Goal: Task Accomplishment & Management: Use online tool/utility

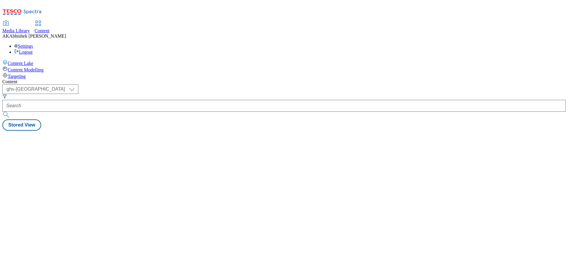
select select "ghs-[GEOGRAPHIC_DATA]"
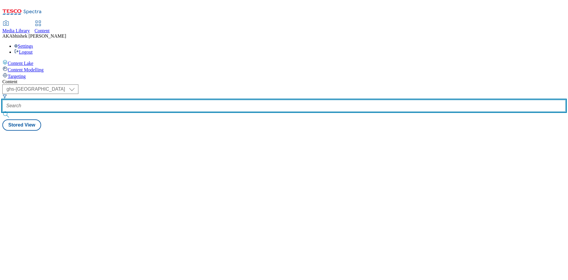
drag, startPoint x: 148, startPoint y: 45, endPoint x: 152, endPoint y: 46, distance: 3.9
click at [148, 100] on input "text" at bounding box center [284, 106] width 564 height 12
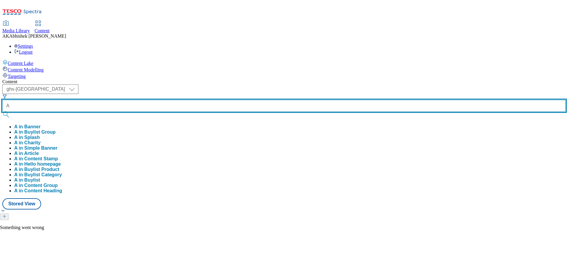
type input "Ad"
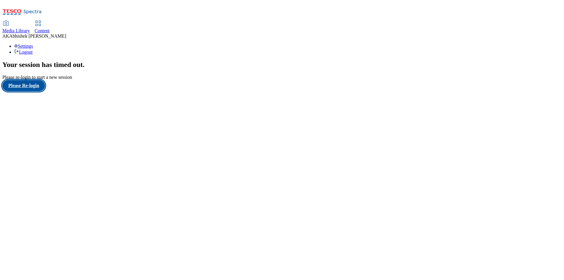
click at [34, 91] on button "Please Re-login" at bounding box center [23, 85] width 43 height 11
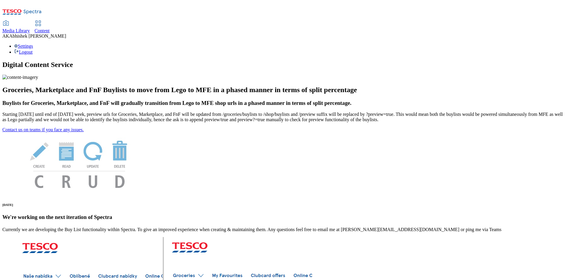
click at [50, 28] on span "Content" at bounding box center [42, 30] width 15 height 5
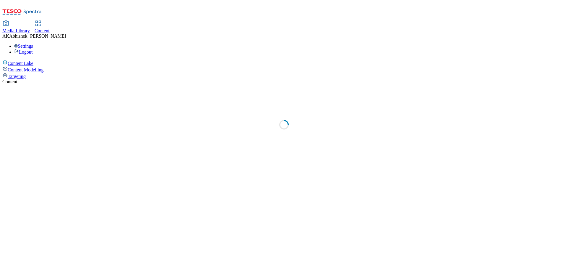
select select "ghs-uk"
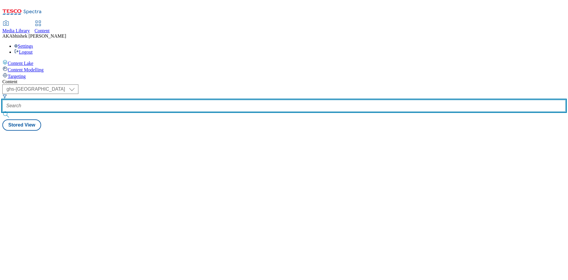
click at [151, 100] on input "text" at bounding box center [284, 106] width 564 height 12
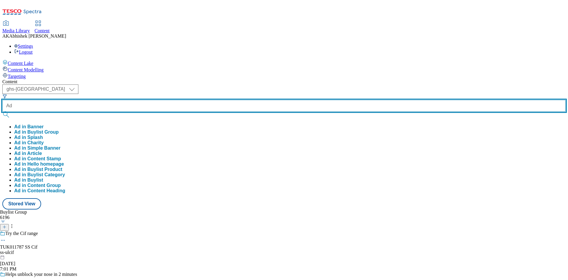
paste input "541982"
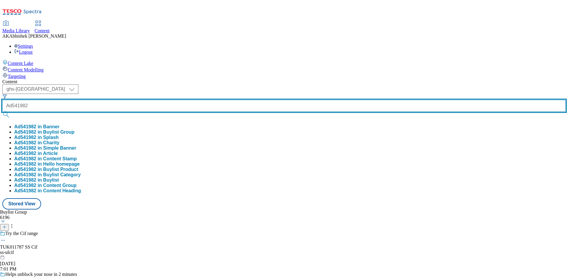
type input "Ad541982"
click at [2, 112] on button "submit" at bounding box center [6, 115] width 8 height 6
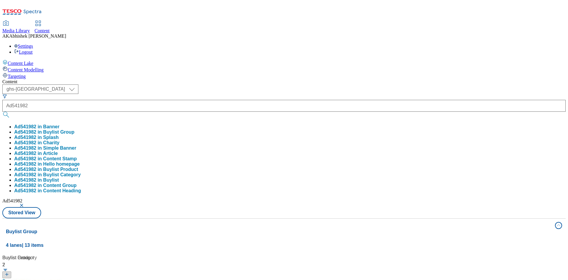
click at [273, 84] on div "( optional ) ghs-roi ghs-uk ghs-uk Ad541982 Ad541982 in Banner Ad541982 in Buyl…" at bounding box center [284, 151] width 564 height 134
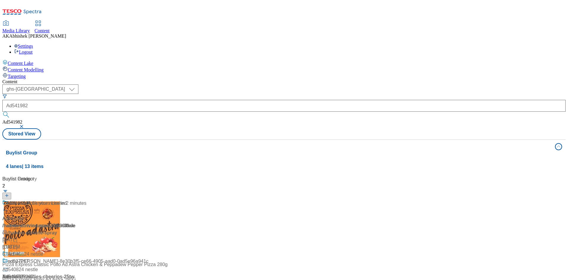
click at [76, 200] on div "and lasts up to 10 hours" at bounding box center [39, 207] width 74 height 15
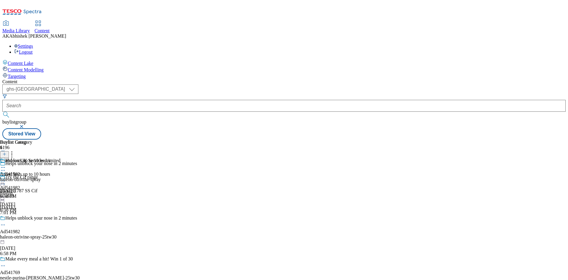
click at [6, 222] on icon at bounding box center [3, 225] width 6 height 6
click at [25, 235] on span "Edit" at bounding box center [21, 237] width 7 height 4
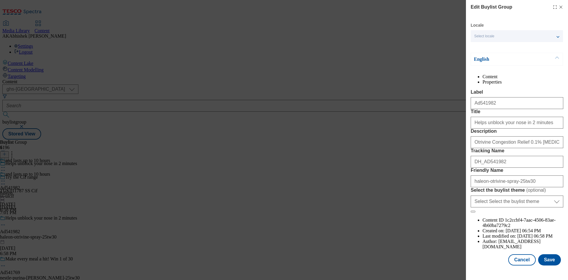
scroll to position [23, 0]
click at [548, 264] on button "Save" at bounding box center [549, 259] width 23 height 11
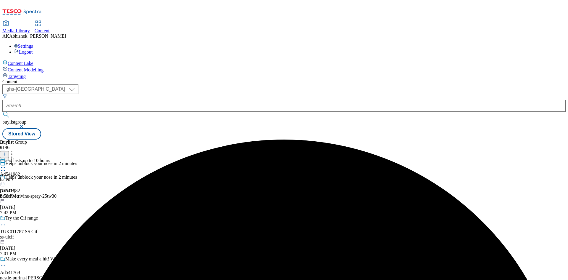
click at [6, 164] on icon at bounding box center [3, 167] width 6 height 6
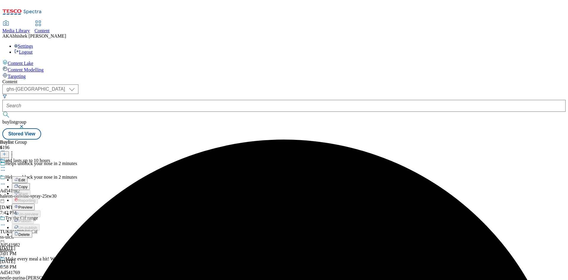
click at [25, 178] on span "Edit" at bounding box center [21, 180] width 7 height 4
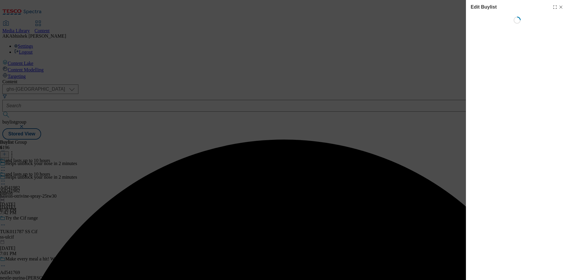
select select "tactical"
select select "supplier funded short term 1-3 weeks"
select select "dunnhumby"
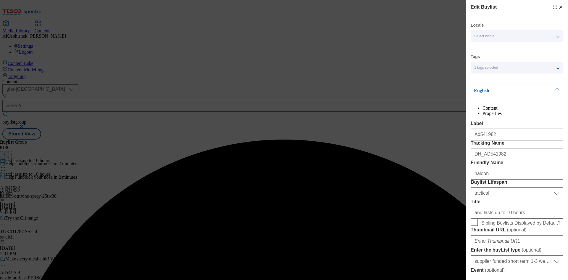
select select "Banner"
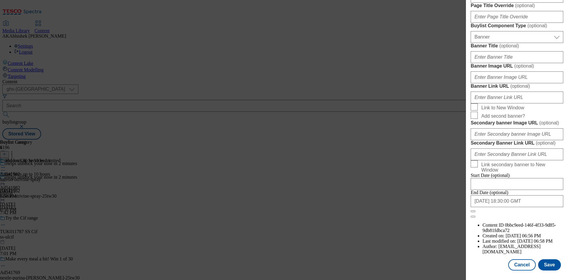
scroll to position [613, 0]
click at [552, 268] on button "Save" at bounding box center [549, 264] width 23 height 11
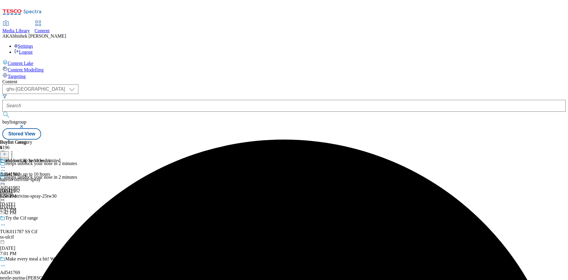
click at [4, 167] on circle at bounding box center [3, 167] width 1 height 1
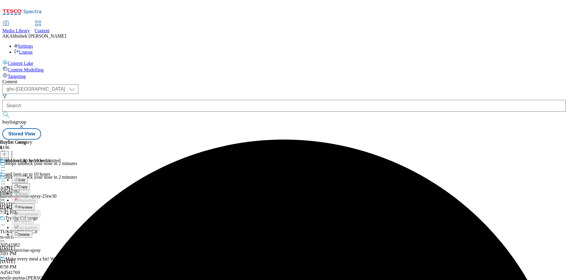
click at [25, 178] on span "Edit" at bounding box center [21, 180] width 7 height 4
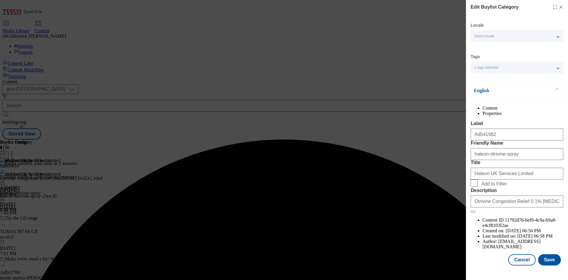
scroll to position [12, 0]
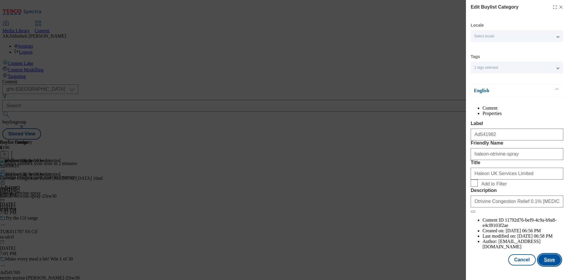
click at [546, 263] on button "Save" at bounding box center [549, 259] width 23 height 11
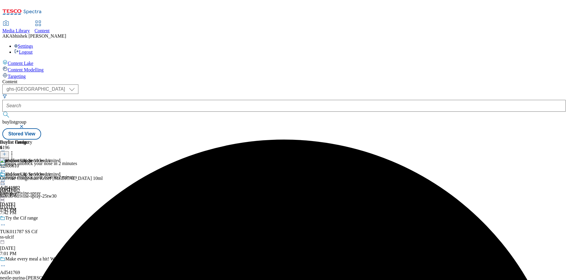
click at [6, 178] on icon at bounding box center [3, 181] width 6 height 6
click at [32, 218] on span "Preview" at bounding box center [25, 220] width 14 height 4
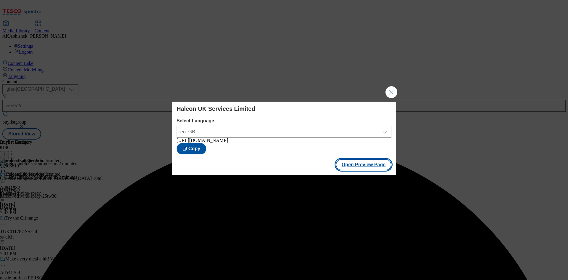
click at [375, 166] on button "Open Preview Page" at bounding box center [364, 164] width 56 height 11
click at [391, 88] on button "Close Modal" at bounding box center [392, 92] width 12 height 12
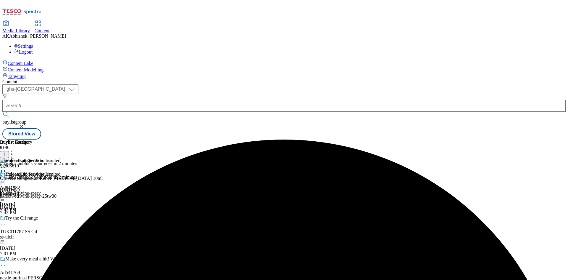
click at [6, 178] on icon at bounding box center [3, 181] width 6 height 6
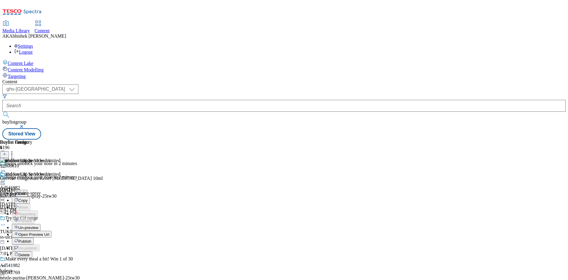
click at [31, 239] on span "Publish" at bounding box center [24, 241] width 13 height 4
